Goal: Task Accomplishment & Management: Complete application form

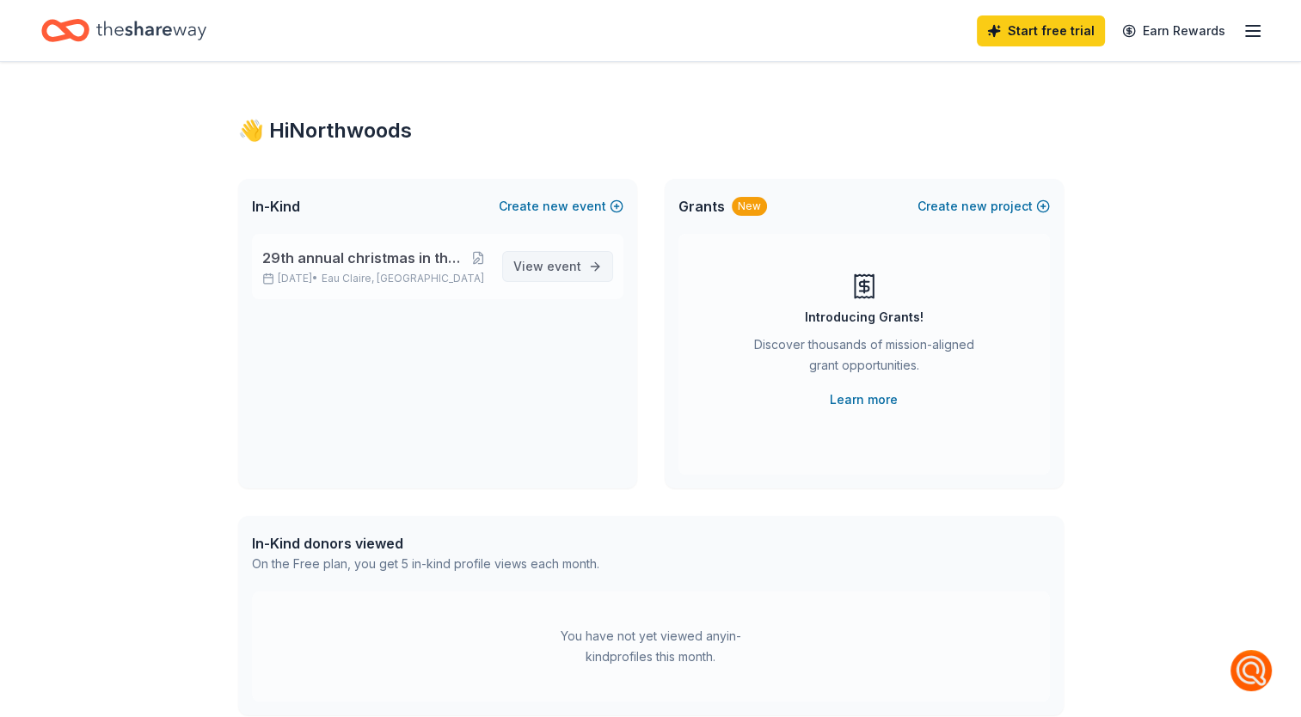
click at [561, 264] on span "event" at bounding box center [564, 266] width 34 height 15
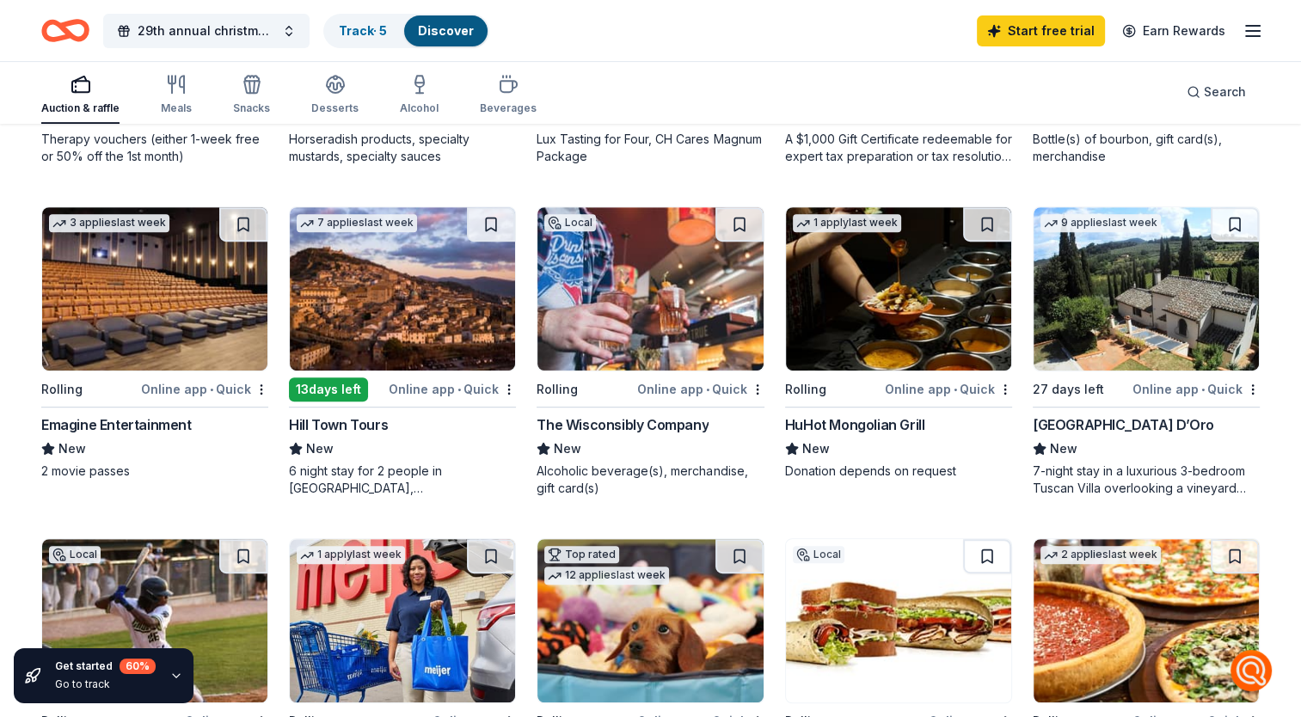
scroll to position [3, 0]
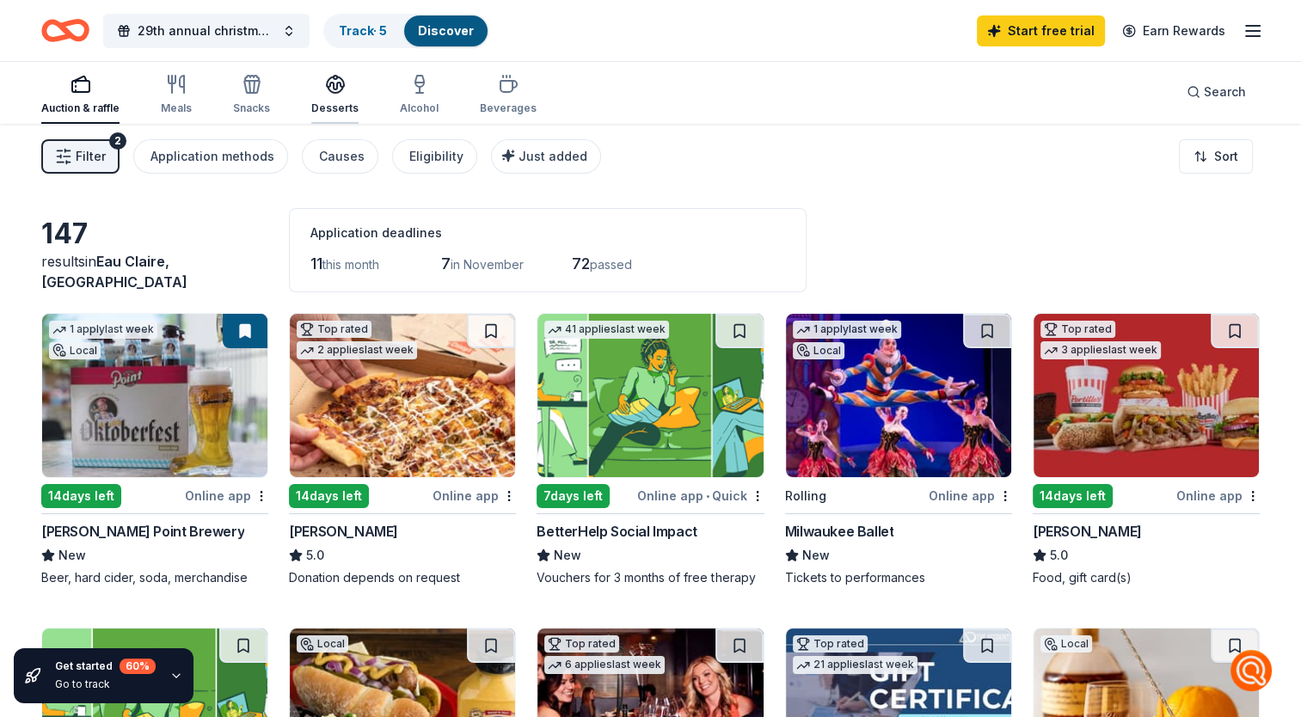
click at [339, 110] on div "Desserts" at bounding box center [334, 108] width 47 height 14
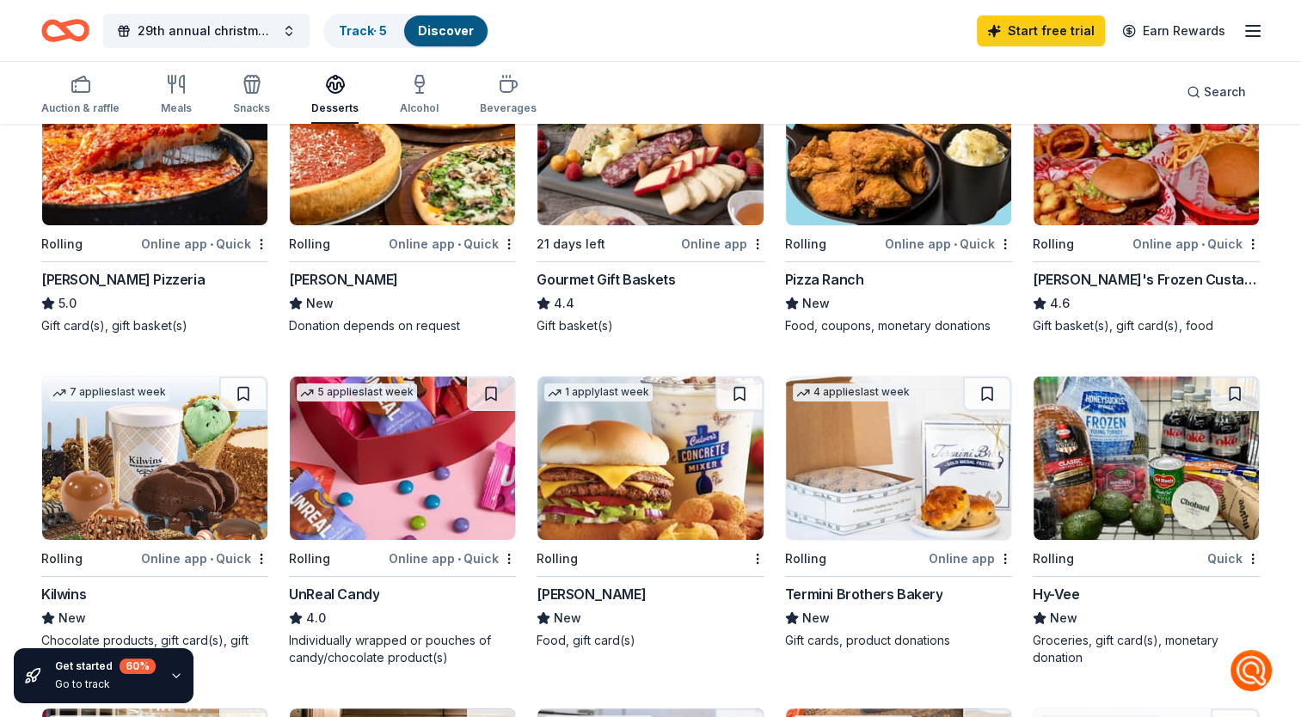
scroll to position [244, 0]
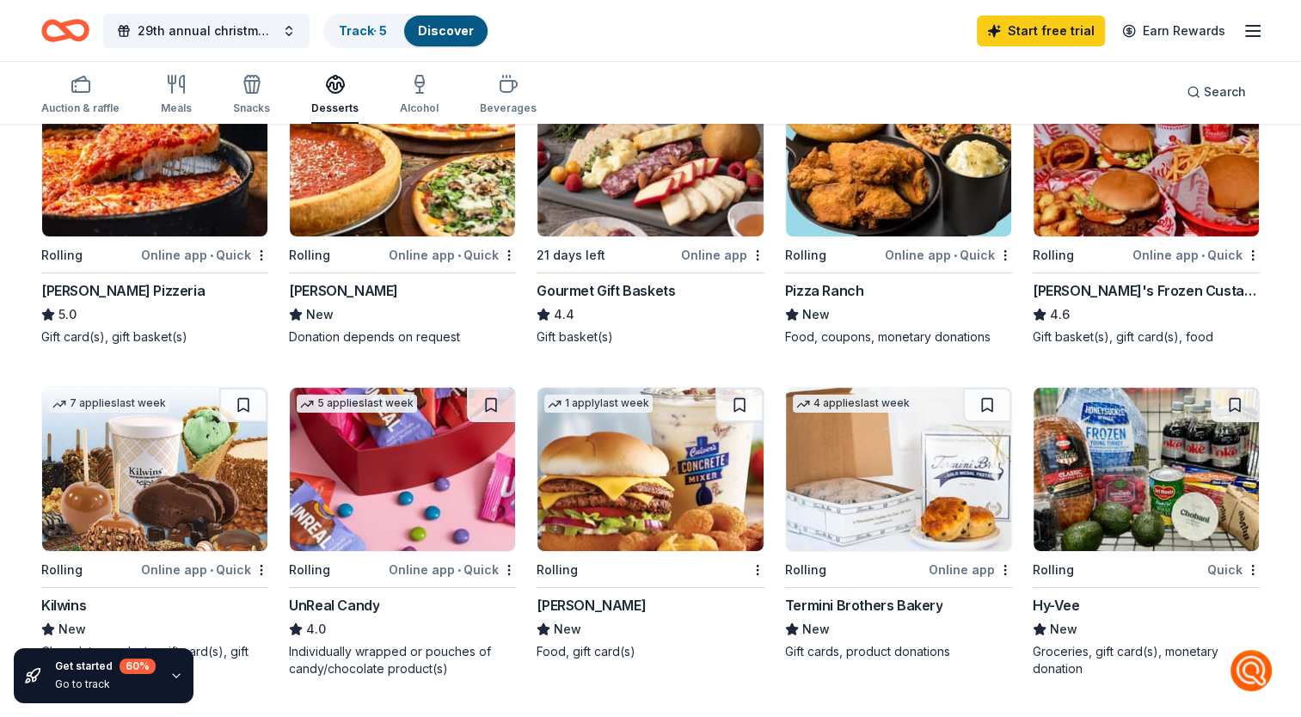
click at [609, 495] on img at bounding box center [649, 469] width 225 height 163
click at [1181, 442] on img at bounding box center [1146, 469] width 225 height 163
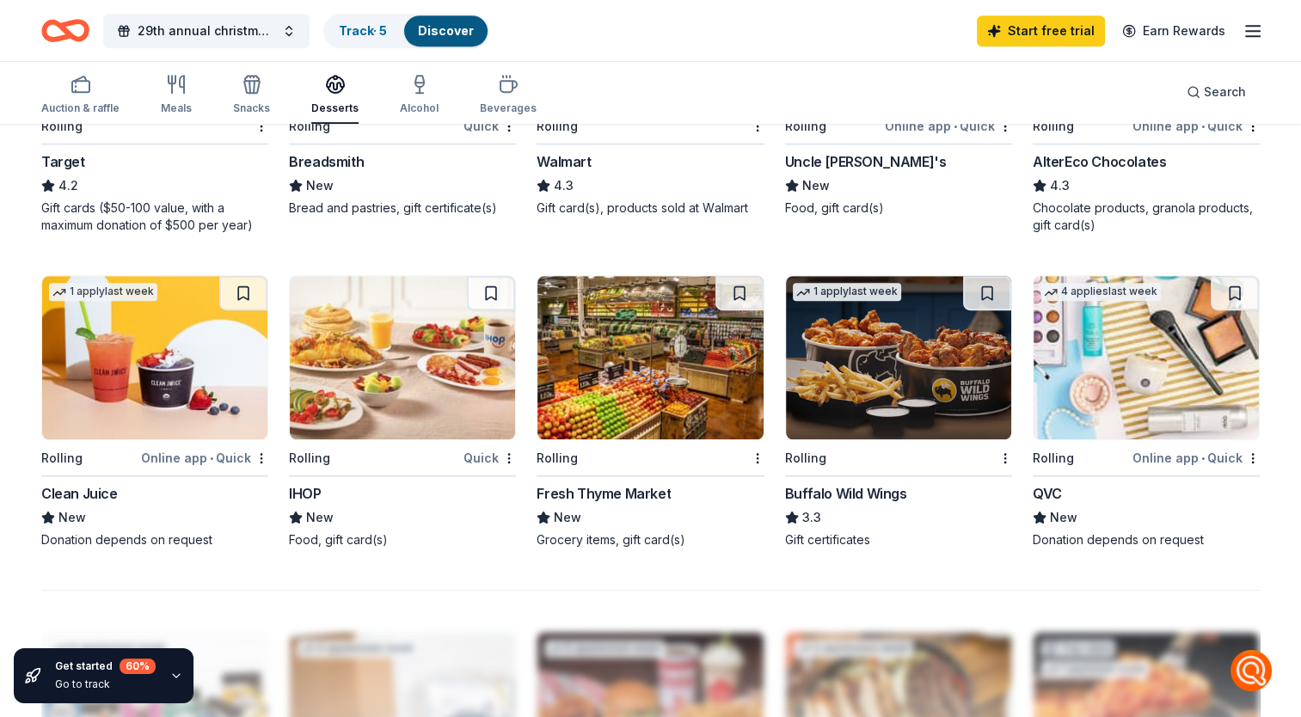
scroll to position [1029, 0]
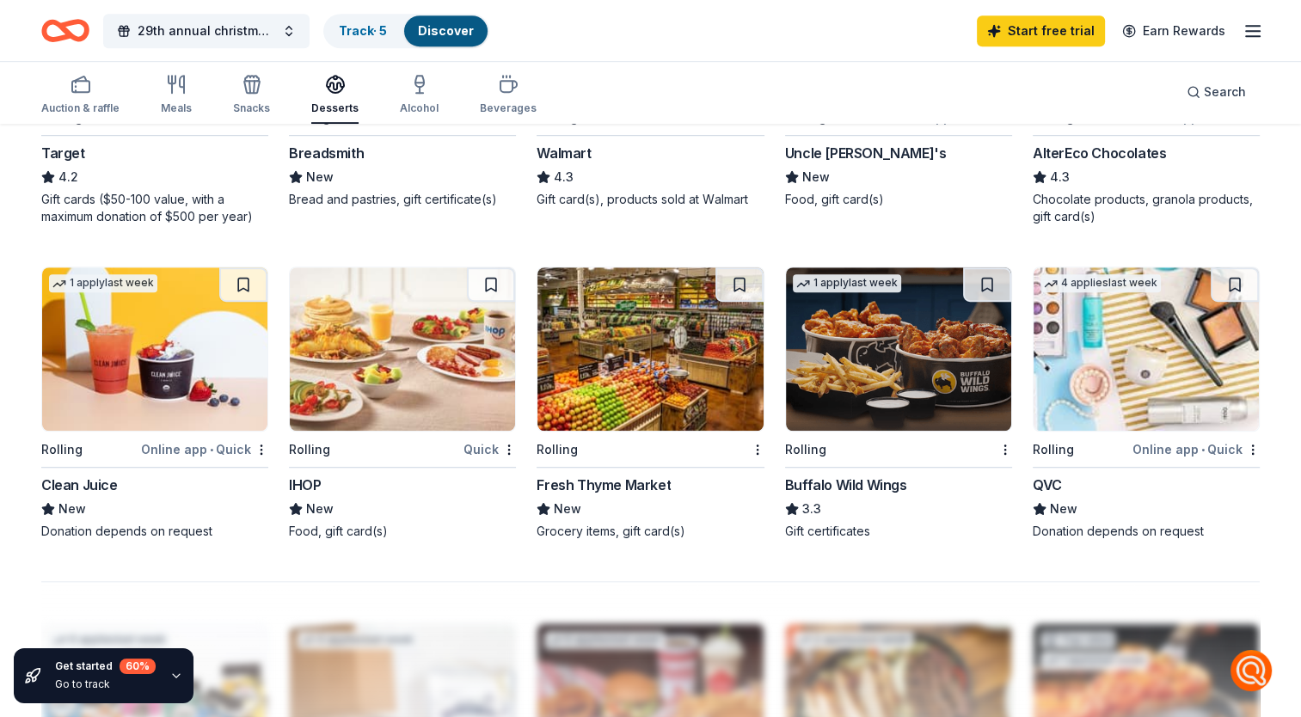
click at [1112, 387] on img at bounding box center [1146, 348] width 225 height 163
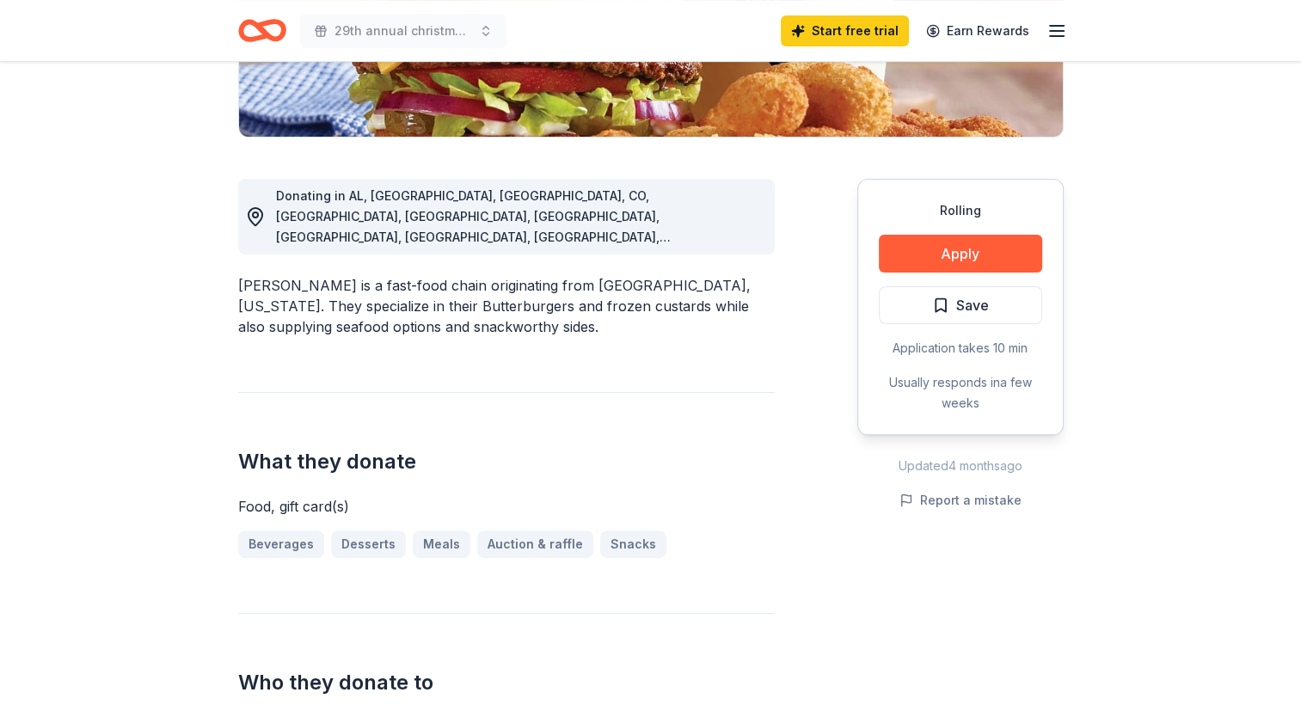
scroll to position [400, 0]
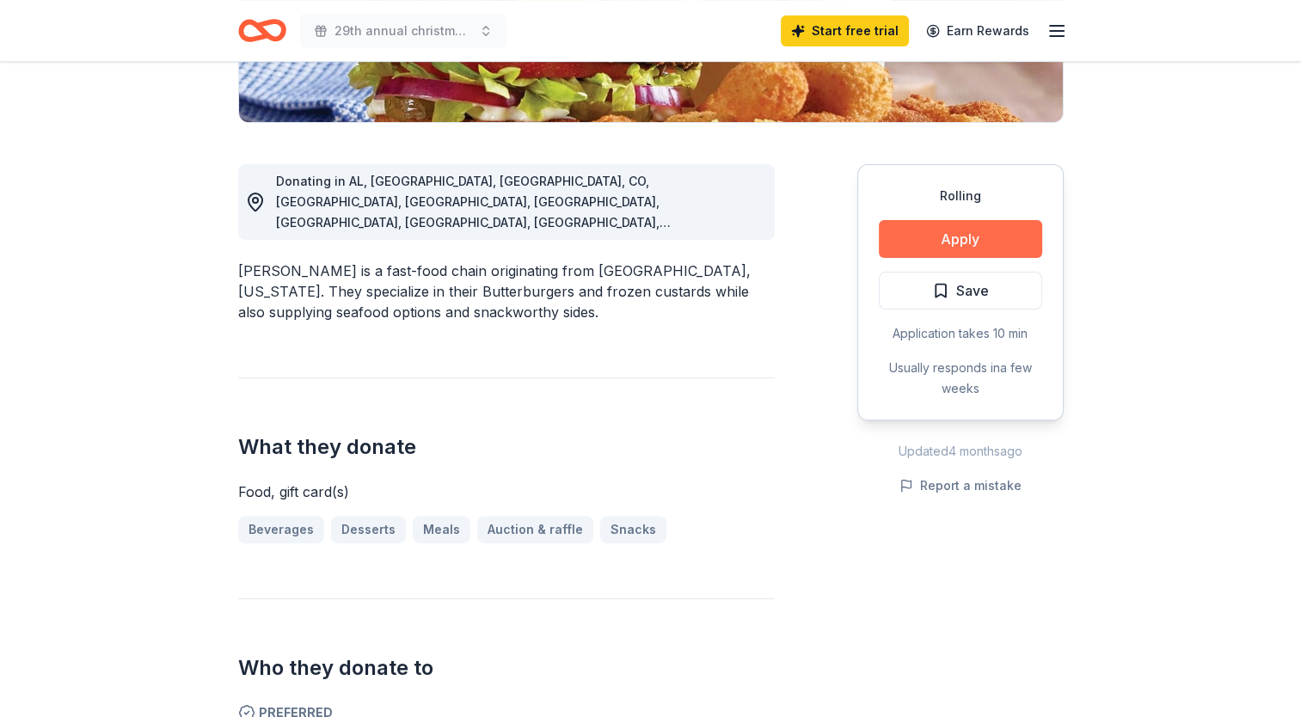
click at [998, 242] on button "Apply" at bounding box center [960, 239] width 163 height 38
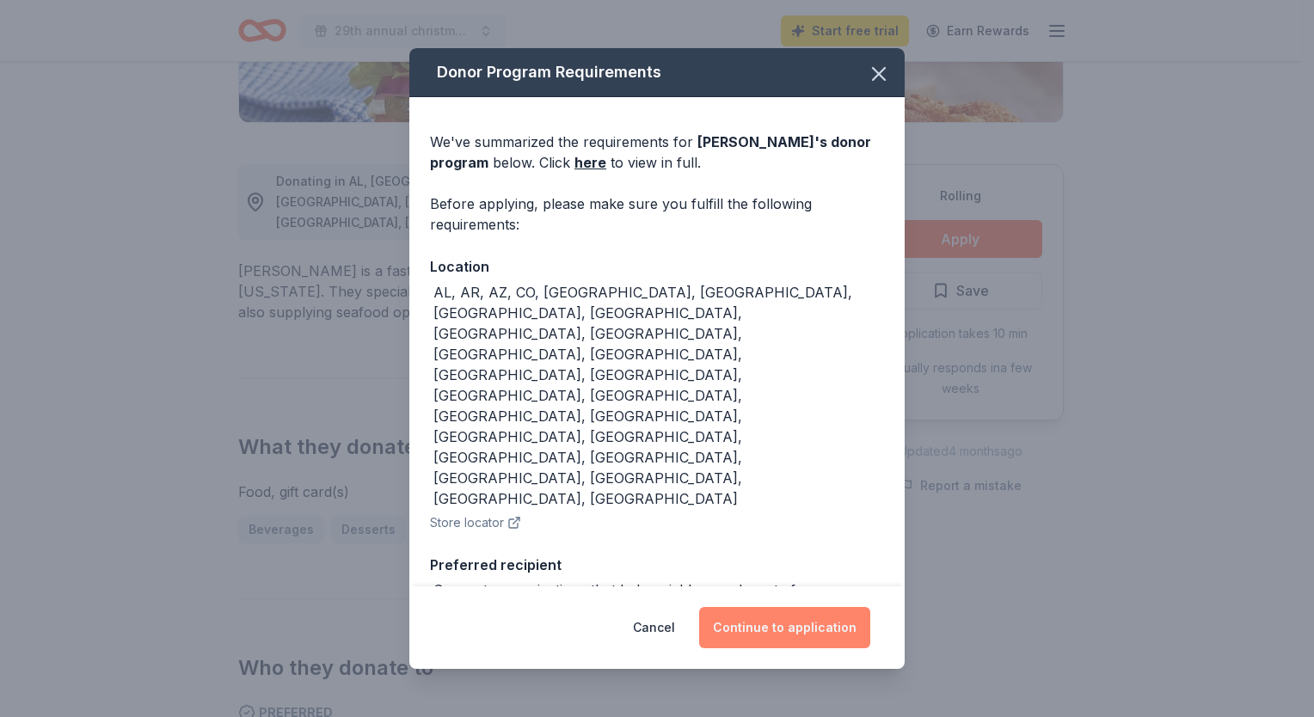
click at [757, 607] on button "Continue to application" at bounding box center [784, 627] width 171 height 41
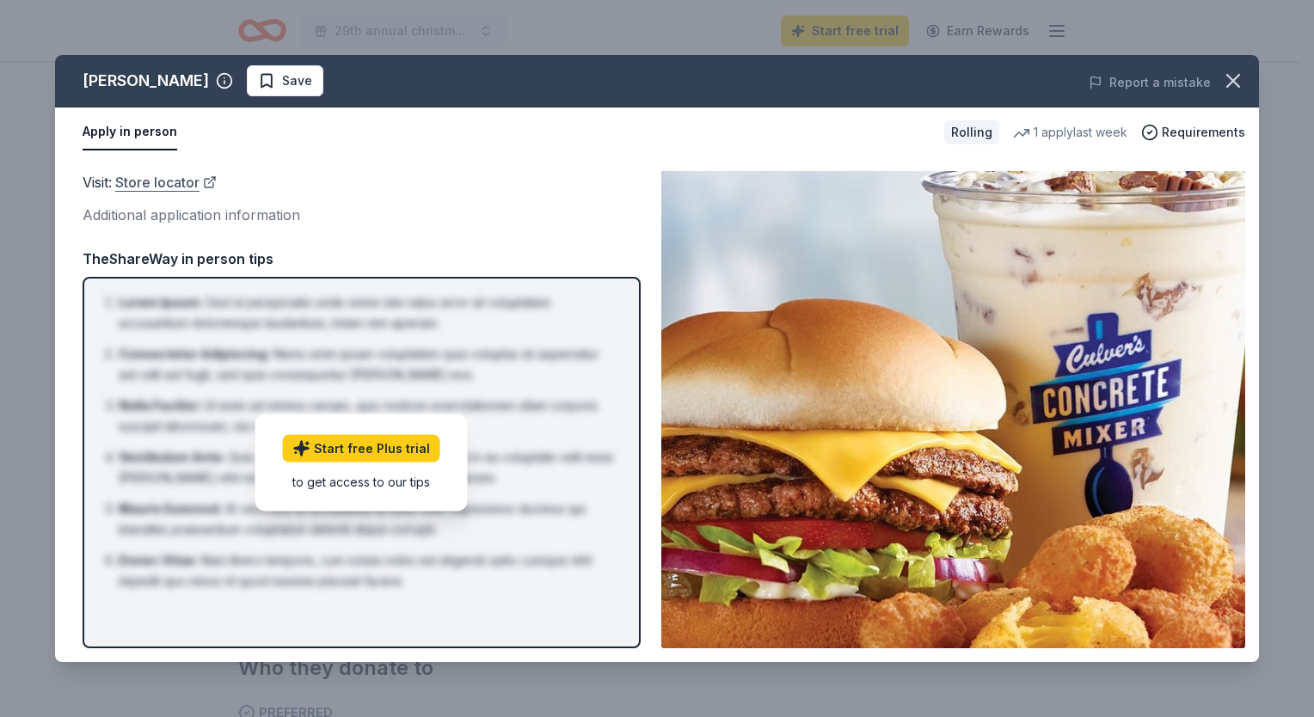
click at [165, 182] on link "Store locator" at bounding box center [165, 182] width 101 height 22
click at [1231, 74] on icon "button" at bounding box center [1233, 81] width 24 height 24
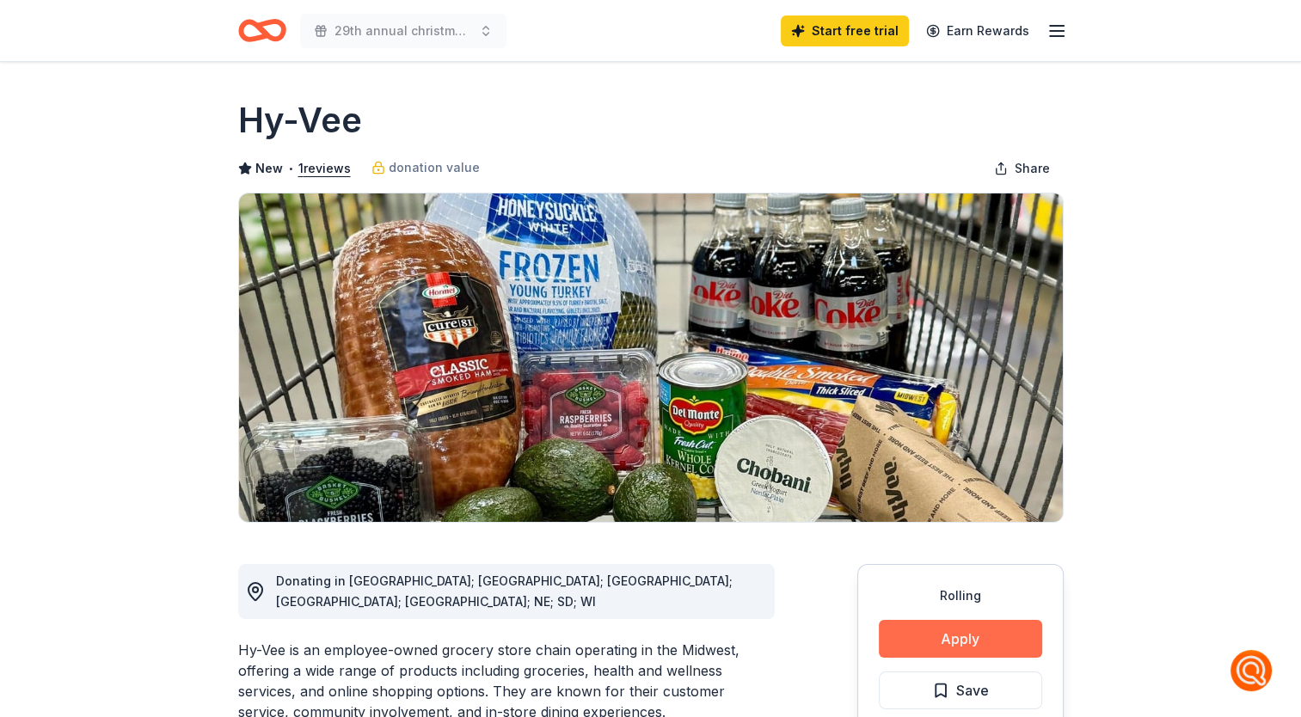
click at [949, 636] on button "Apply" at bounding box center [960, 639] width 163 height 38
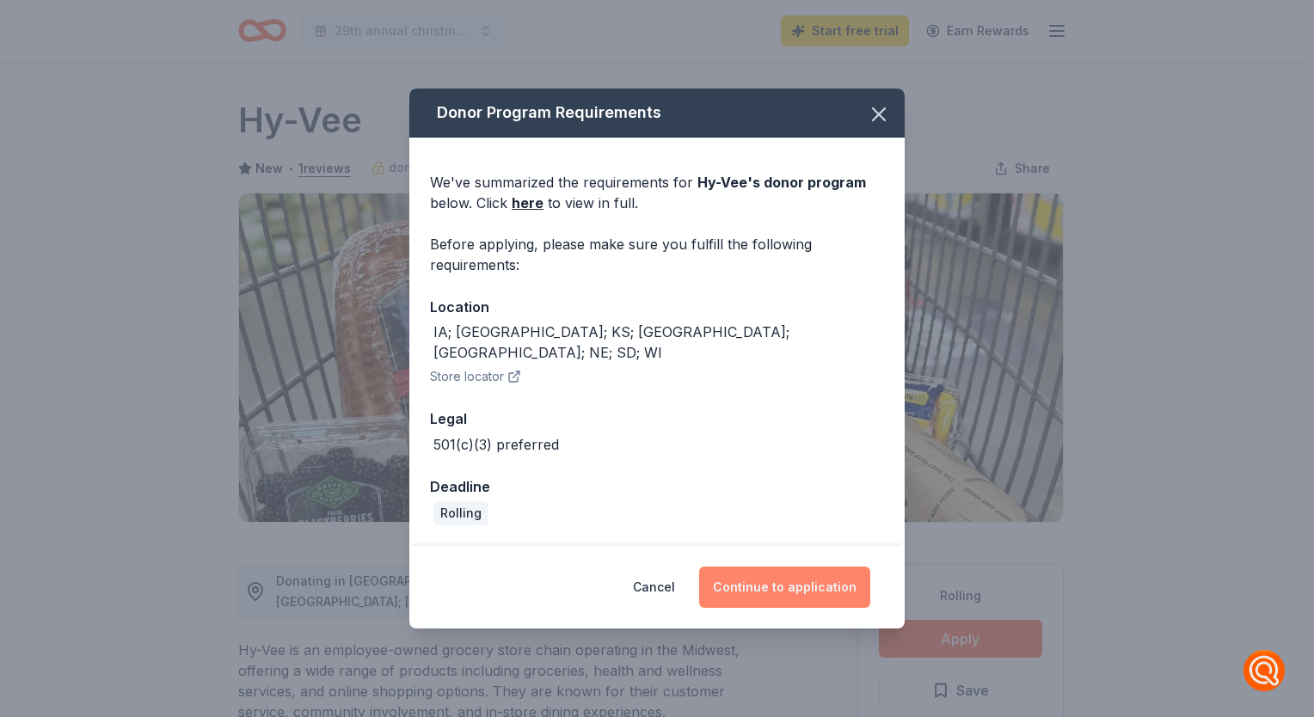
click at [745, 569] on button "Continue to application" at bounding box center [784, 587] width 171 height 41
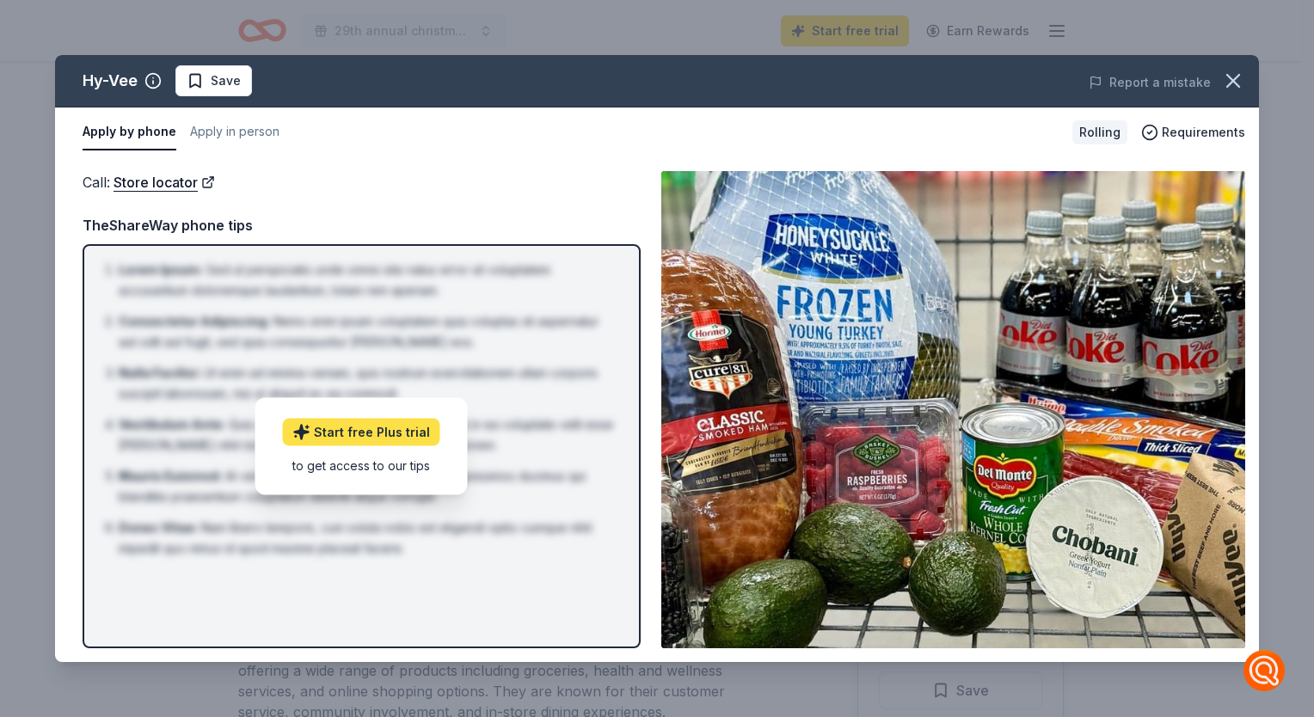
click at [367, 439] on link "Start free Plus trial" at bounding box center [361, 432] width 157 height 28
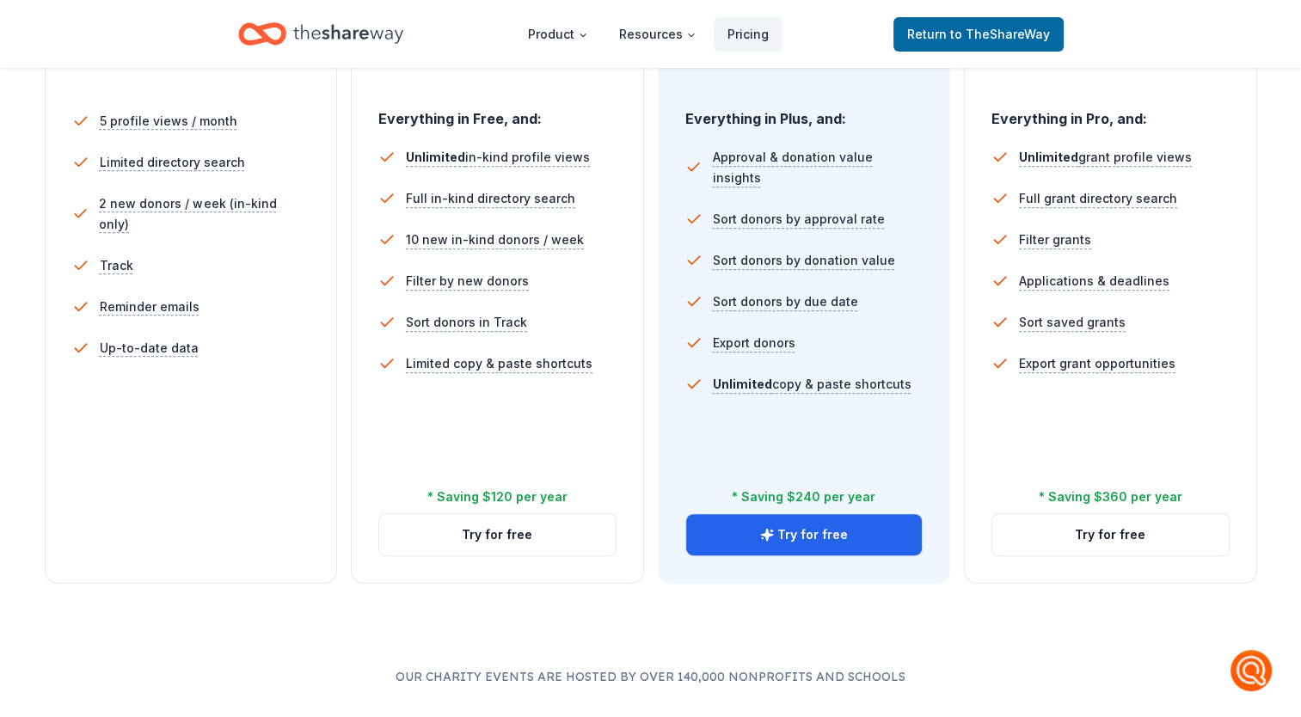
scroll to position [494, 0]
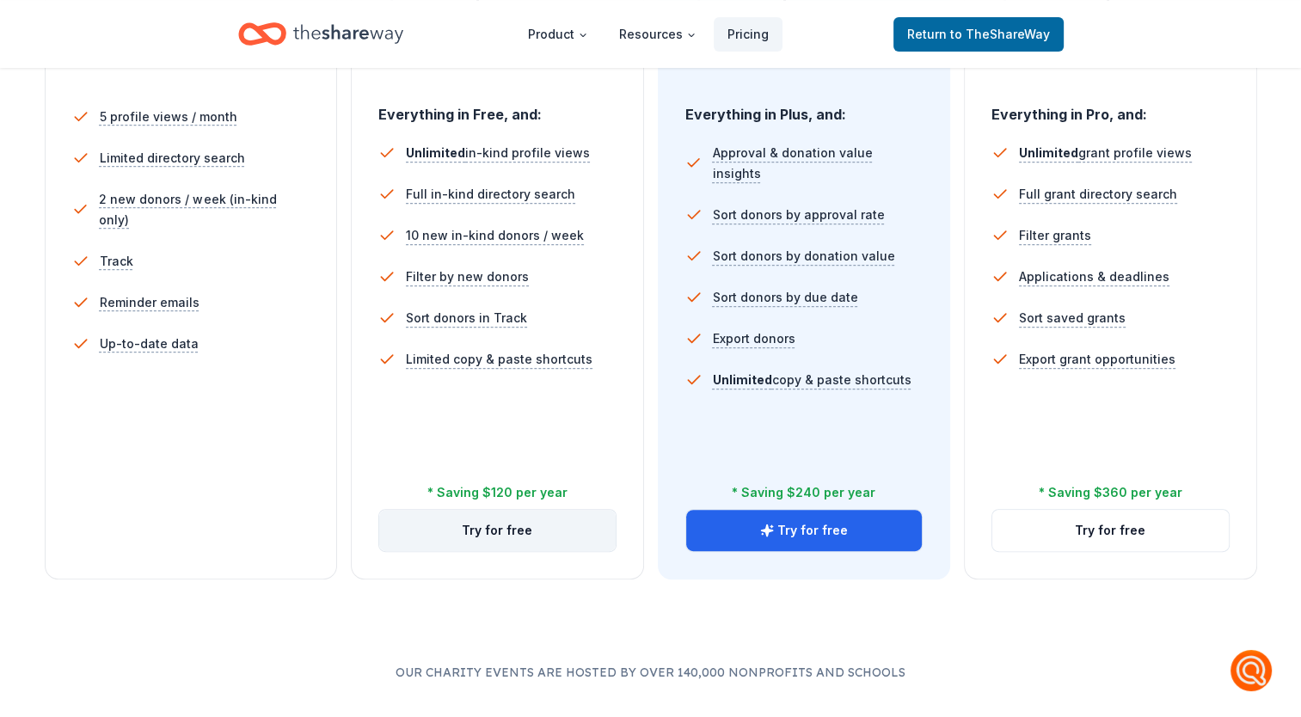
click at [494, 525] on button "Try for free" at bounding box center [497, 530] width 236 height 41
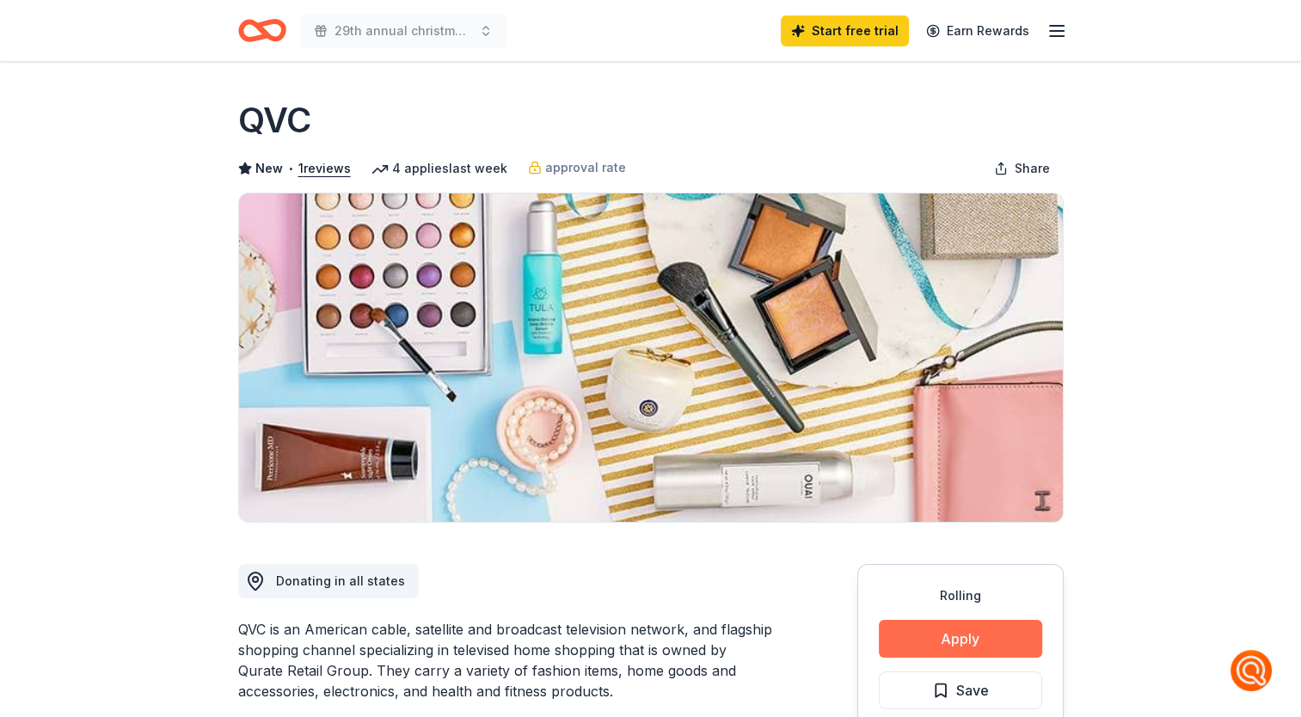
click at [953, 645] on button "Apply" at bounding box center [960, 639] width 163 height 38
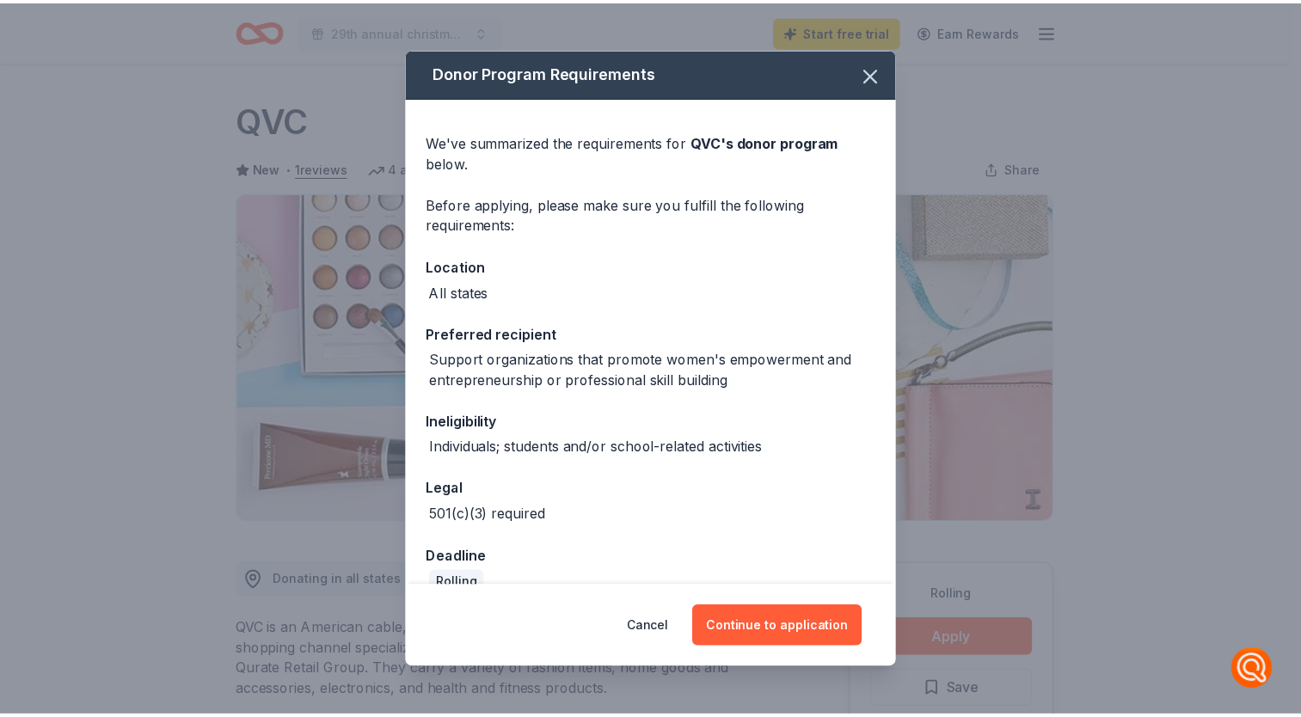
scroll to position [29, 0]
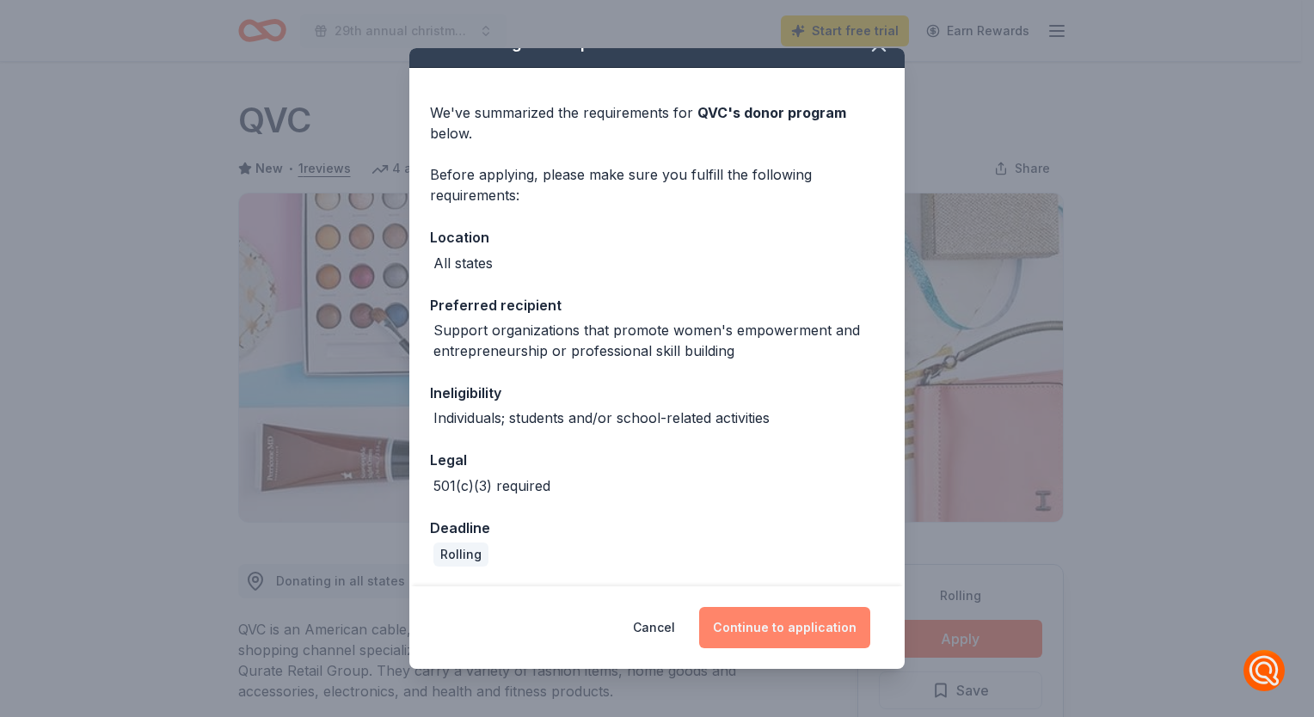
click at [793, 617] on button "Continue to application" at bounding box center [784, 627] width 171 height 41
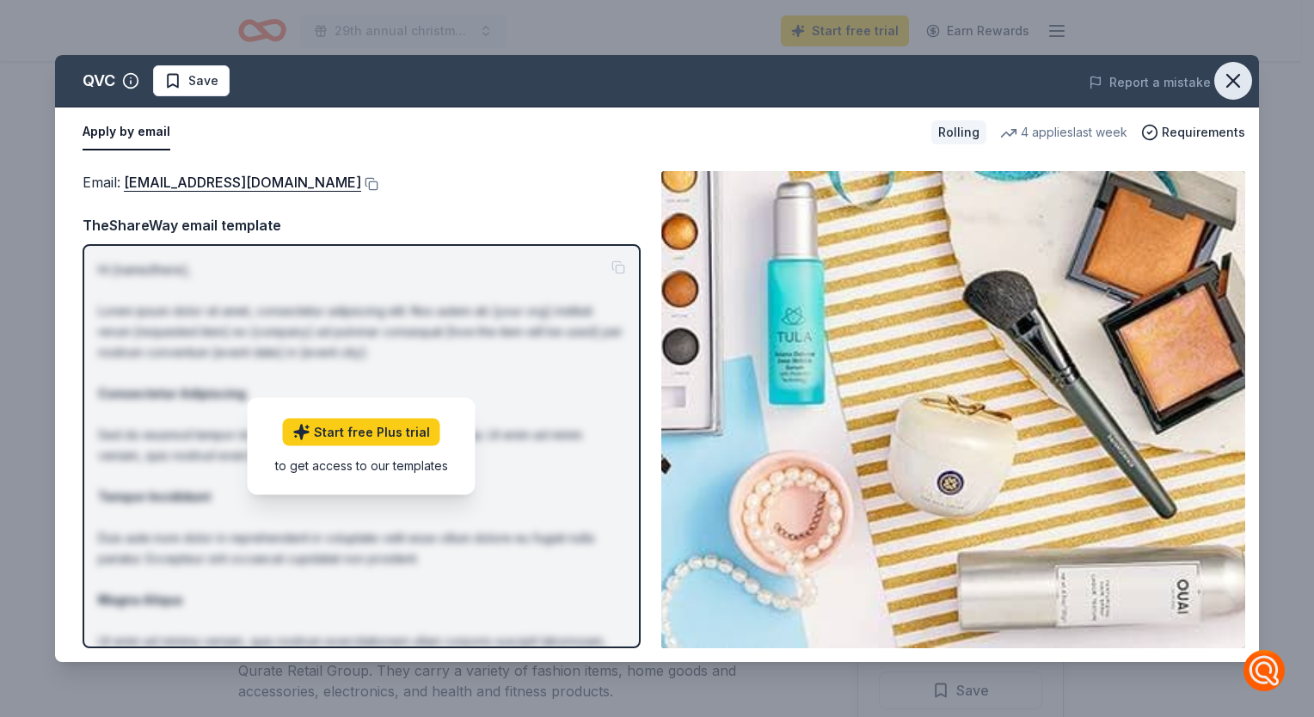
click at [1232, 83] on icon "button" at bounding box center [1233, 81] width 24 height 24
